Goal: Navigation & Orientation: Find specific page/section

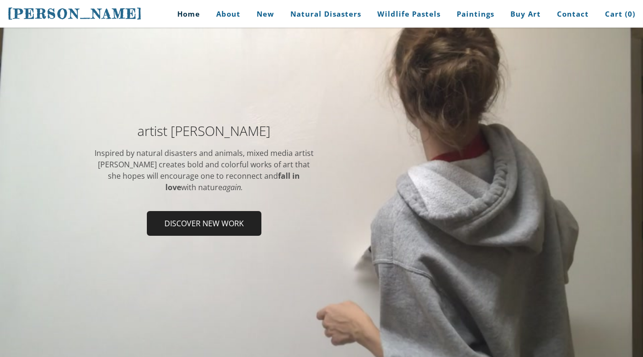
scroll to position [85, 0]
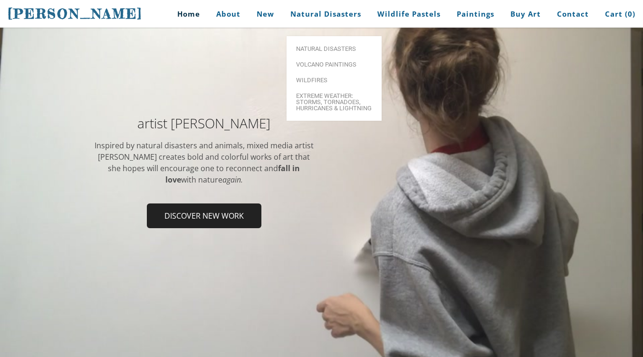
click at [333, 9] on link "Natural Disasters" at bounding box center [325, 13] width 85 height 21
click at [322, 46] on span "Natural Disasters" at bounding box center [334, 49] width 76 height 6
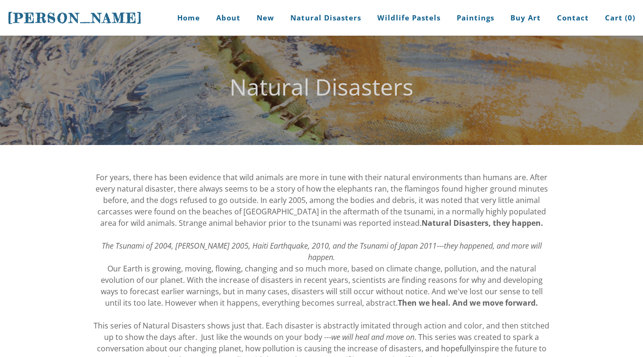
click at [129, 20] on span "[PERSON_NAME]" at bounding box center [75, 18] width 135 height 16
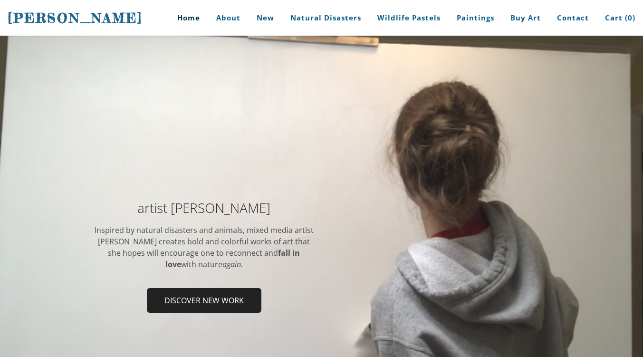
drag, startPoint x: 132, startPoint y: 17, endPoint x: 2, endPoint y: 16, distance: 129.3
click at [2, 16] on div "Stephanie Peters Home About New Natural Disasters Wildlife Pastels Paintings Bu…" at bounding box center [321, 18] width 643 height 36
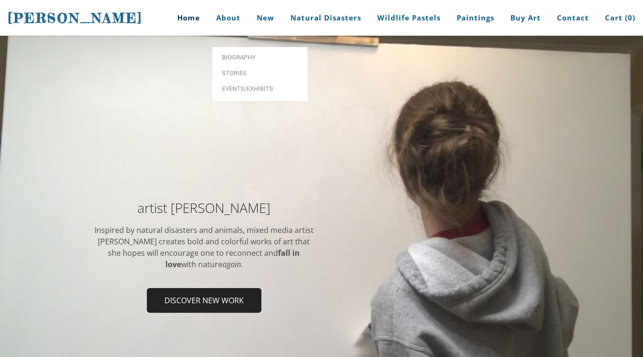
click at [241, 17] on link "About" at bounding box center [228, 18] width 38 height 36
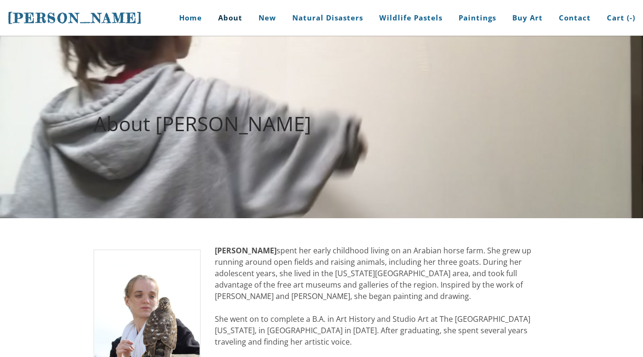
click at [238, 48] on div at bounding box center [321, 127] width 643 height 182
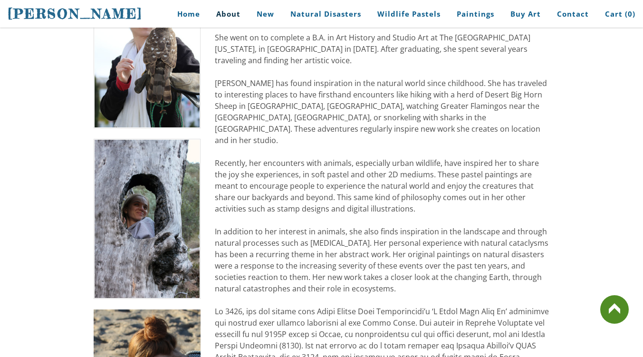
scroll to position [299, 0]
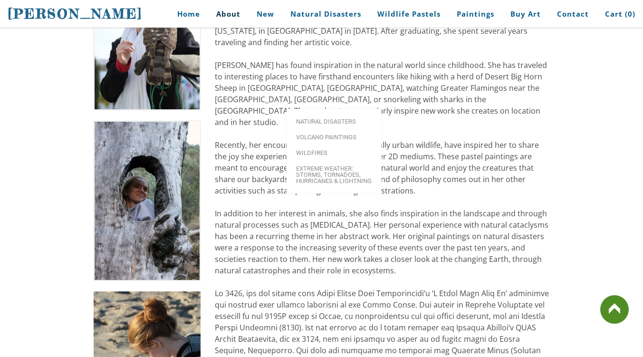
click at [323, 18] on link "Natural Disasters" at bounding box center [325, 13] width 85 height 21
click at [321, 118] on span "Natural Disasters" at bounding box center [334, 121] width 76 height 6
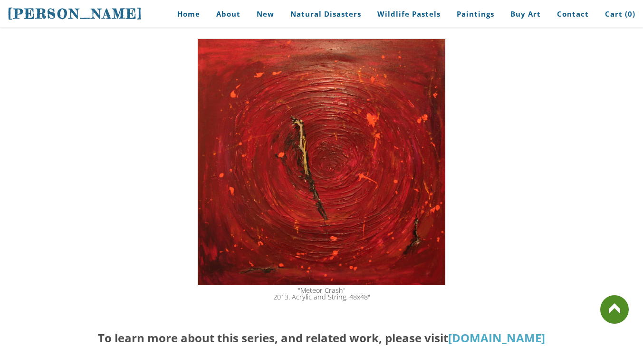
scroll to position [1813, 0]
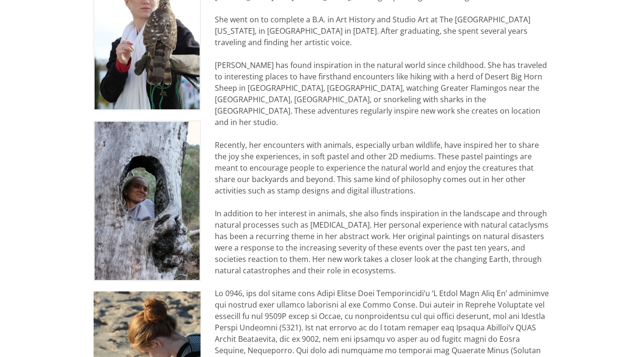
scroll to position [335, 0]
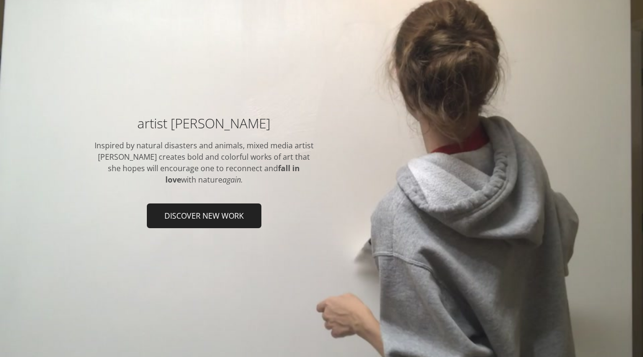
scroll to position [120, 0]
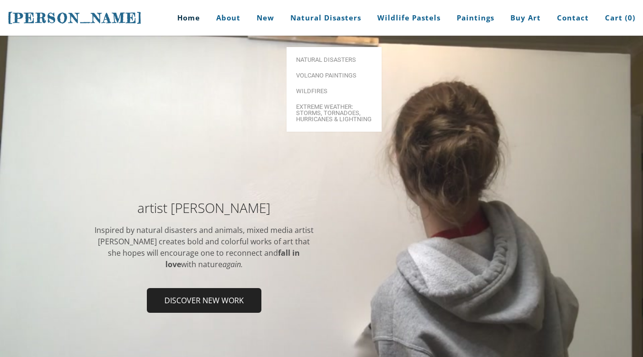
click at [332, 19] on link "Natural Disasters" at bounding box center [325, 18] width 85 height 36
click at [320, 88] on span "Wildfires" at bounding box center [334, 91] width 76 height 6
